Goal: Transaction & Acquisition: Purchase product/service

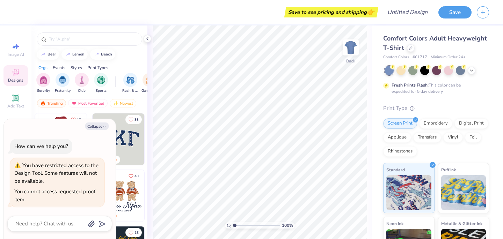
click at [38, 23] on div "Save to see pricing and shipping 👉" at bounding box center [197, 12] width 357 height 24
click at [102, 128] on icon "button" at bounding box center [104, 127] width 4 height 4
type textarea "x"
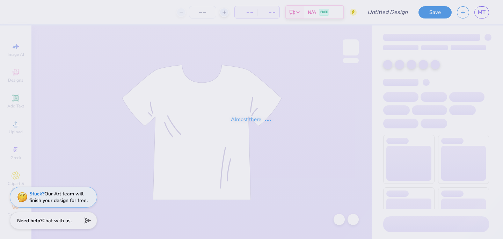
type input "Wellness Society Navy Hoodie"
type input "35"
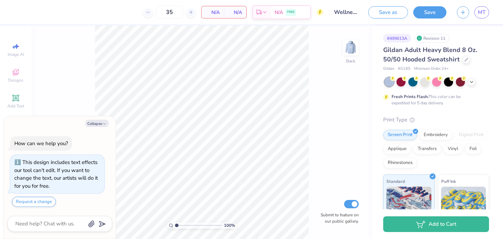
type textarea "x"
click at [471, 81] on icon at bounding box center [471, 82] width 6 height 6
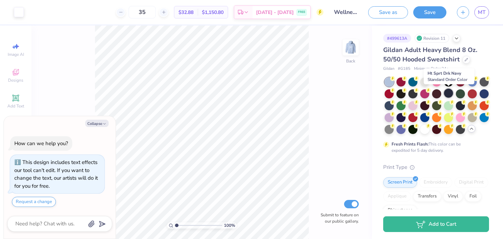
click at [445, 91] on div at bounding box center [448, 93] width 9 height 9
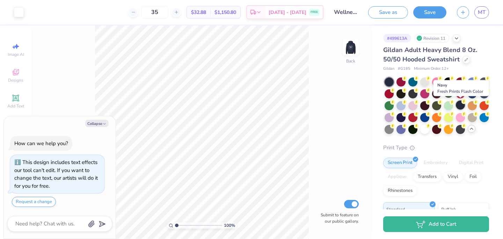
click at [457, 106] on div at bounding box center [459, 105] width 9 height 9
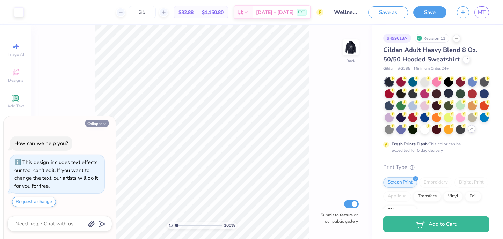
click at [94, 125] on button "Collapse" at bounding box center [96, 123] width 23 height 7
type textarea "x"
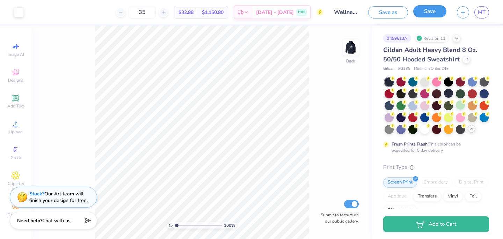
click at [423, 15] on button "Save" at bounding box center [429, 11] width 33 height 12
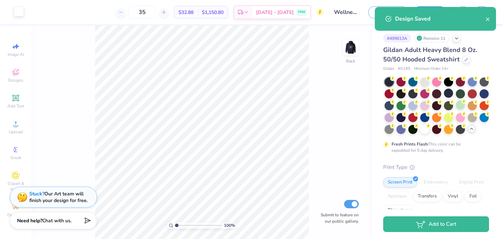
click at [23, 12] on div at bounding box center [19, 12] width 10 height 10
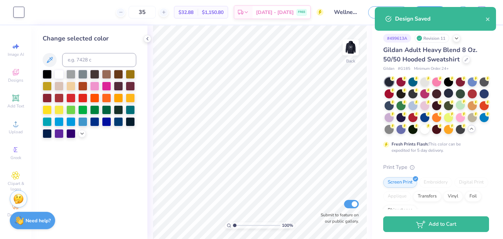
click at [60, 11] on div "35 $32.88 Per Item $1,150.80 Total Est. Delivery Aug 29 - Sep 1 FREE" at bounding box center [176, 12] width 294 height 24
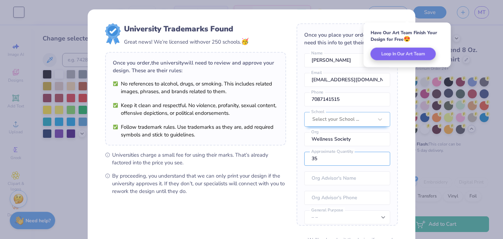
click at [409, 162] on div "University Trademarks Found Great news! We’re licensed with over 250 schools. 🥳…" at bounding box center [251, 151] width 327 height 285
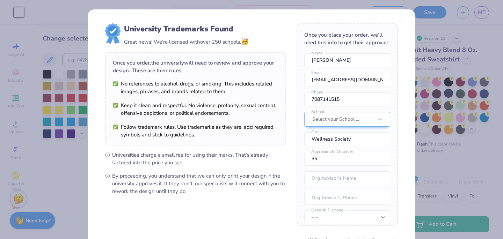
click at [60, 157] on div "University Trademarks Found Great news! We’re licensed with over 250 schools. 🥳…" at bounding box center [251, 119] width 503 height 239
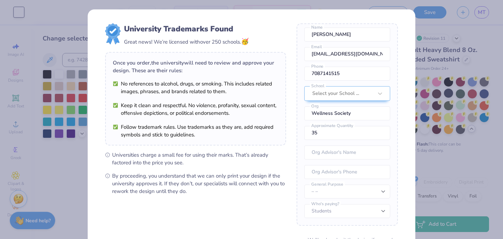
scroll to position [65, 0]
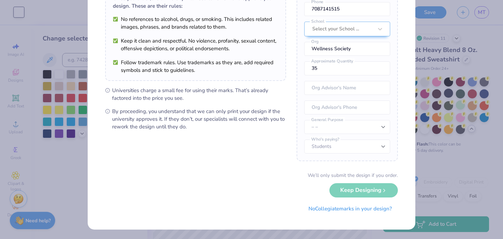
click at [448, 199] on div "University Trademarks Found Great news! We’re licensed with over 250 schools. 🥳…" at bounding box center [251, 119] width 503 height 239
click at [389, 196] on div "We’ll only submit the design if you order. Keep Designing No Collegiate marks i…" at bounding box center [251, 194] width 292 height 44
click at [381, 193] on div "We’ll only submit the design if you order. Keep Designing No Collegiate marks i…" at bounding box center [251, 194] width 292 height 44
click at [373, 189] on div "We’ll only submit the design if you order. Keep Designing No Collegiate marks i…" at bounding box center [251, 194] width 292 height 44
click at [359, 193] on div "We’ll only submit the design if you order. Keep Designing No Collegiate marks i…" at bounding box center [251, 194] width 292 height 44
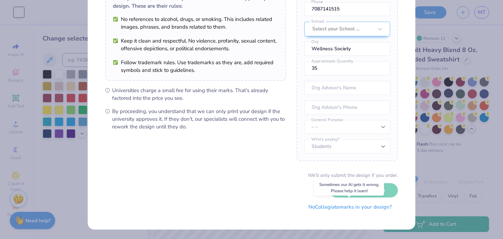
click at [322, 207] on button "No Collegiate marks in your design?" at bounding box center [349, 207] width 95 height 14
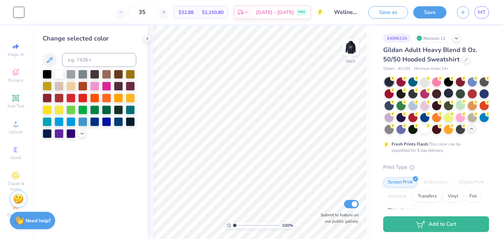
click at [146, 35] on div "Change selected color" at bounding box center [89, 132] width 116 height 214
click at [148, 39] on icon at bounding box center [147, 39] width 6 height 6
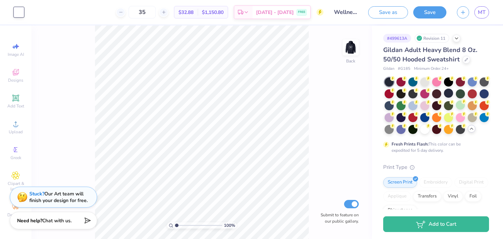
type input "10"
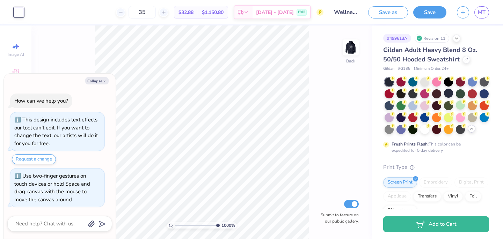
type textarea "x"
type input "1"
drag, startPoint x: 176, startPoint y: 225, endPoint x: 128, endPoint y: 222, distance: 48.3
click at [175, 222] on input "range" at bounding box center [198, 225] width 47 height 6
click at [104, 85] on div "Collapse How can we help you? This design includes text effects our tool can't …" at bounding box center [60, 156] width 112 height 165
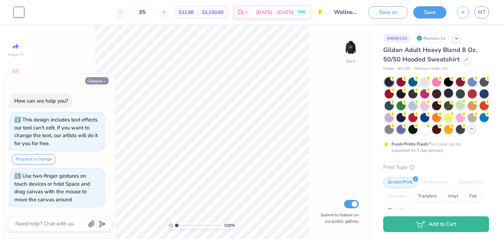
click at [102, 82] on icon "button" at bounding box center [104, 81] width 4 height 4
type textarea "x"
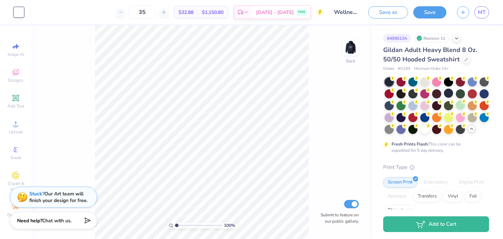
click at [23, 13] on div at bounding box center [19, 12] width 10 height 10
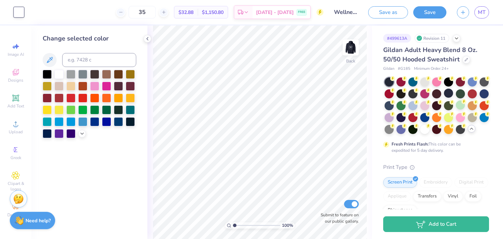
click at [44, 13] on div "35 $32.88 Per Item $1,150.80 Total Est. Delivery Aug 29 - Sep 1 FREE" at bounding box center [176, 12] width 294 height 24
click at [61, 13] on div "35 $32.88 Per Item $1,150.80 Total Est. Delivery Aug 29 - Sep 1 FREE" at bounding box center [176, 12] width 294 height 24
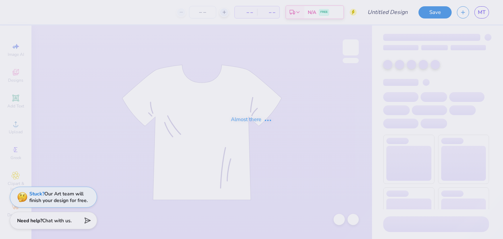
type input "Wellness Society Navy Hoodie"
type input "35"
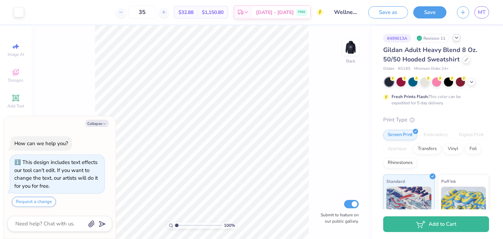
click at [457, 38] on polyline at bounding box center [456, 37] width 3 height 1
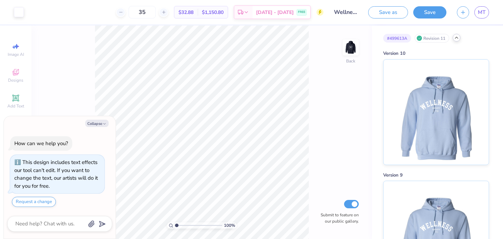
click at [457, 38] on icon at bounding box center [456, 38] width 6 height 6
type textarea "x"
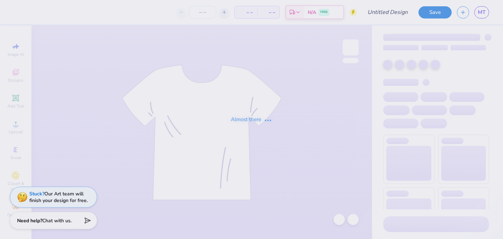
type input "Wellness Society Navy Hoodie"
type input "100"
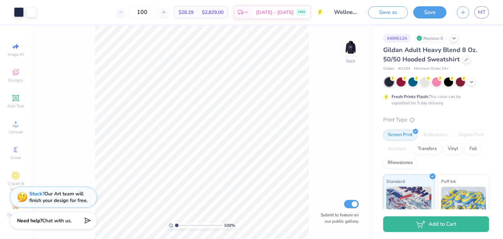
scroll to position [123, 0]
